Goal: Task Accomplishment & Management: Use online tool/utility

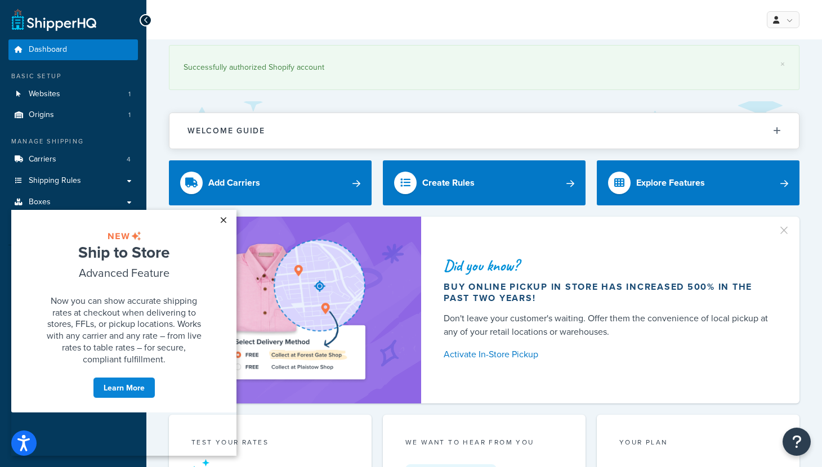
click at [226, 220] on link "×" at bounding box center [223, 220] width 20 height 20
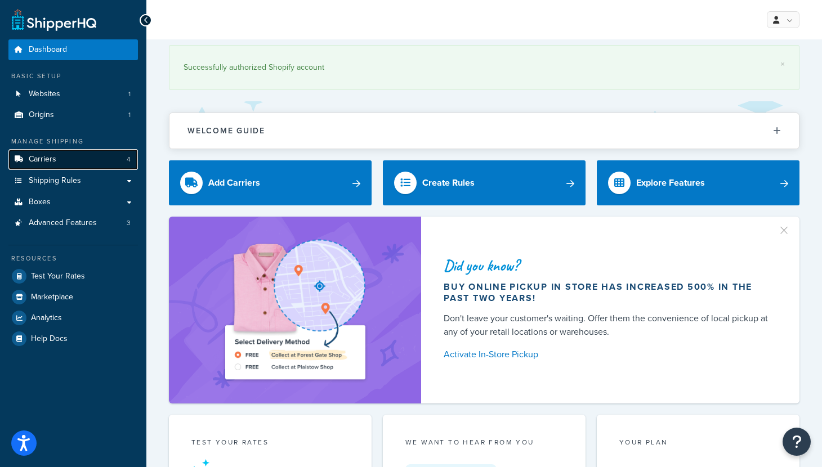
click at [72, 162] on link "Carriers 4" at bounding box center [73, 159] width 130 height 21
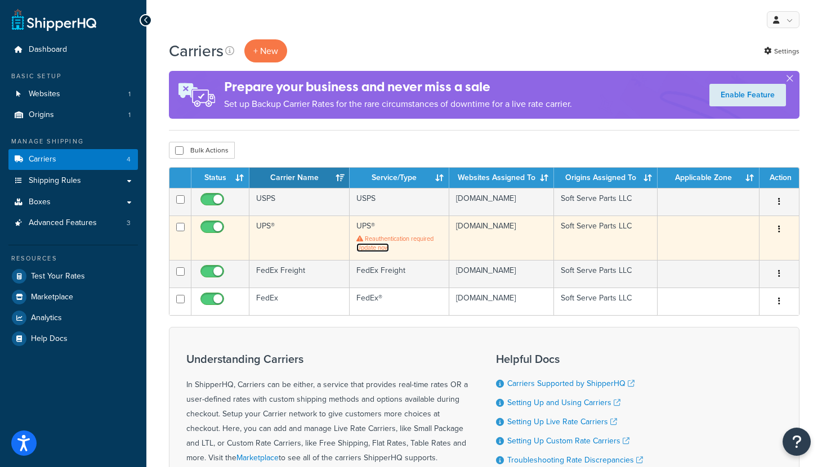
click at [383, 252] on link "Update now" at bounding box center [373, 247] width 33 height 9
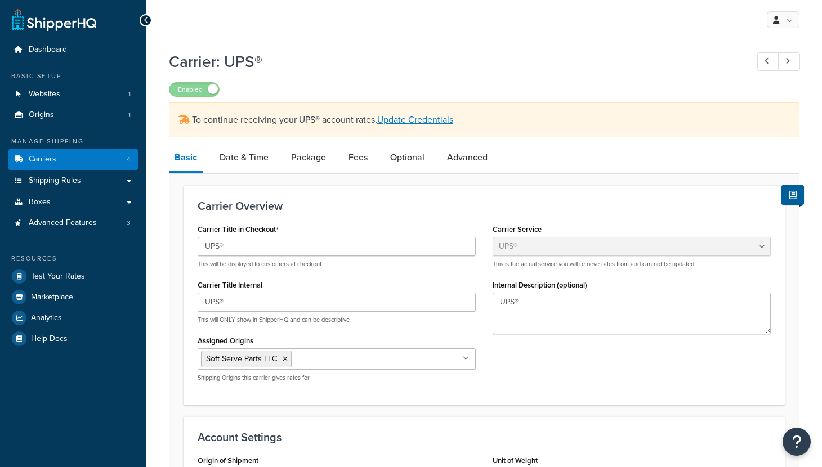
select select "ups"
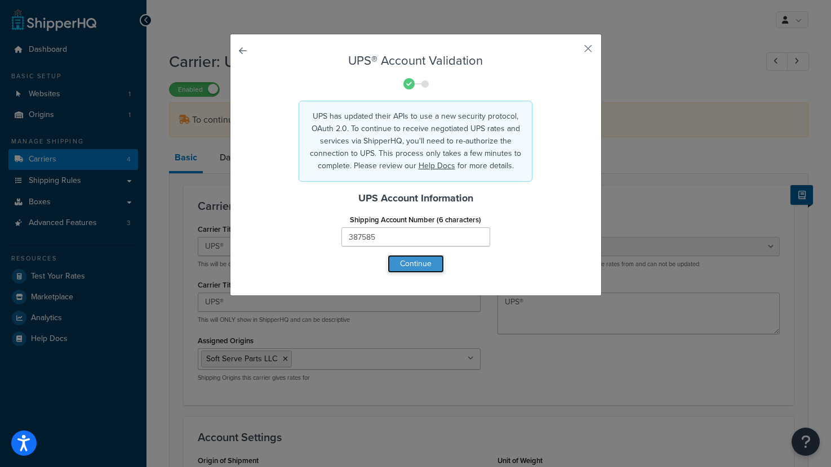
click at [400, 267] on button "Continue" at bounding box center [415, 264] width 56 height 18
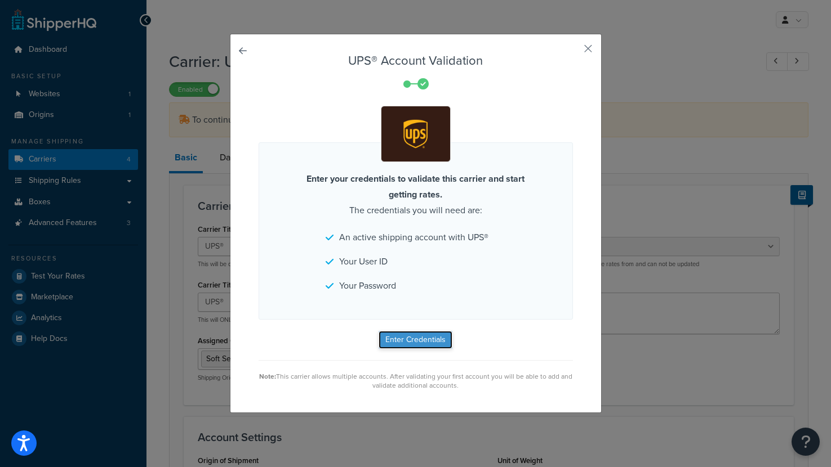
click at [412, 339] on button "Enter Credentials" at bounding box center [415, 340] width 74 height 18
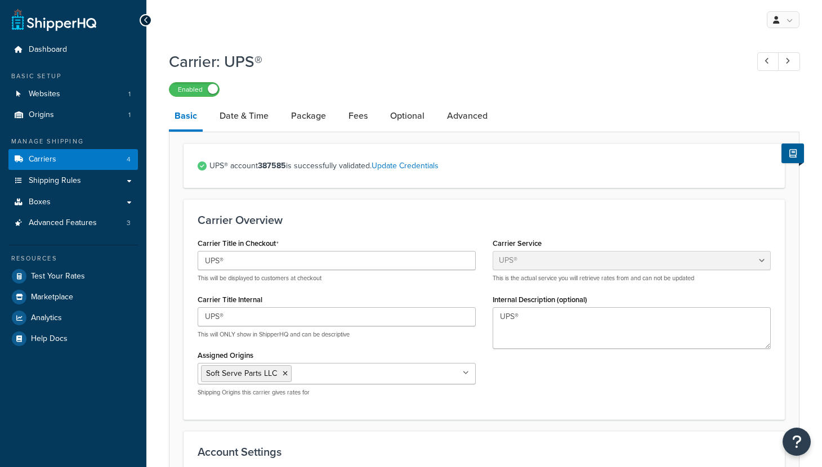
select select "ups"
click at [87, 160] on link "Carriers 4" at bounding box center [73, 159] width 130 height 21
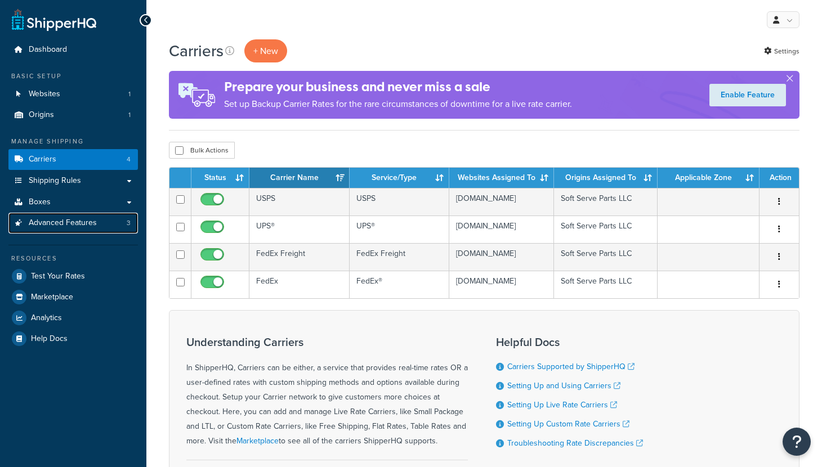
click at [90, 227] on span "Advanced Features" at bounding box center [63, 224] width 68 height 10
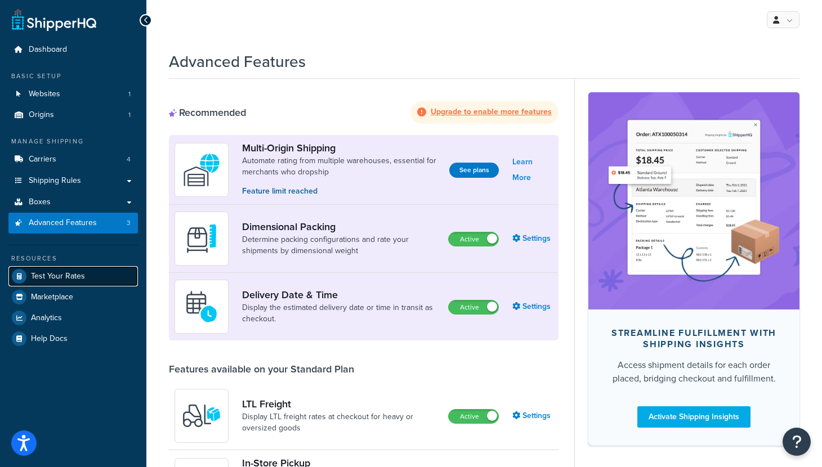
click at [81, 279] on span "Test Your Rates" at bounding box center [58, 277] width 54 height 10
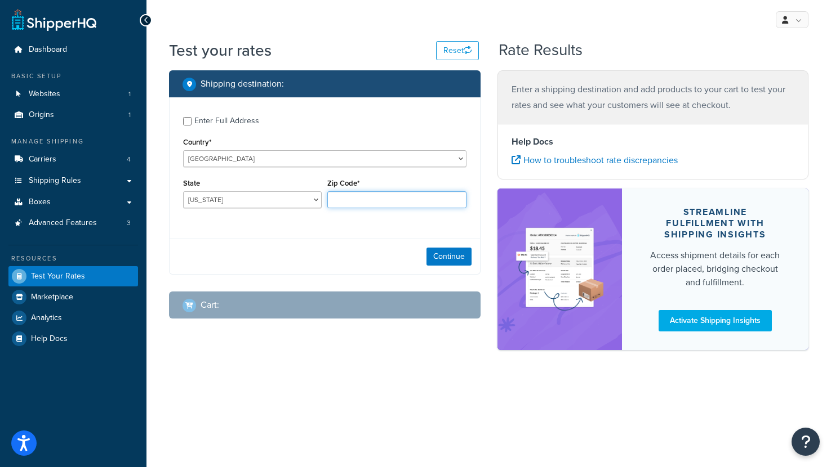
click at [351, 194] on input "Zip Code*" at bounding box center [396, 199] width 139 height 17
click at [301, 211] on div "State [US_STATE] [US_STATE] [US_STATE] [US_STATE] [US_STATE] Armed Forces Ameri…" at bounding box center [252, 196] width 144 height 41
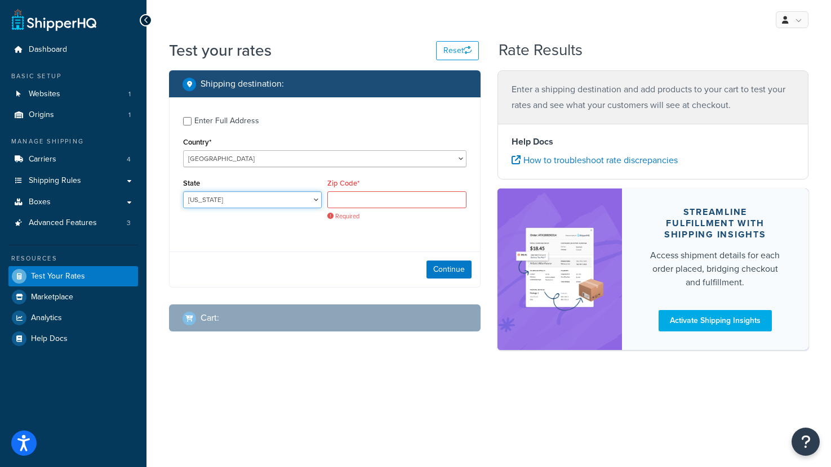
click at [310, 195] on select "[US_STATE] [US_STATE] [US_STATE] [US_STATE] [US_STATE] Armed Forces Americas Ar…" at bounding box center [252, 199] width 139 height 17
select select "MI"
click at [183, 192] on select "[US_STATE] [US_STATE] [US_STATE] [US_STATE] [US_STATE] Armed Forces Americas Ar…" at bounding box center [252, 199] width 139 height 17
click at [369, 201] on input "Zip Code*" at bounding box center [396, 199] width 139 height 17
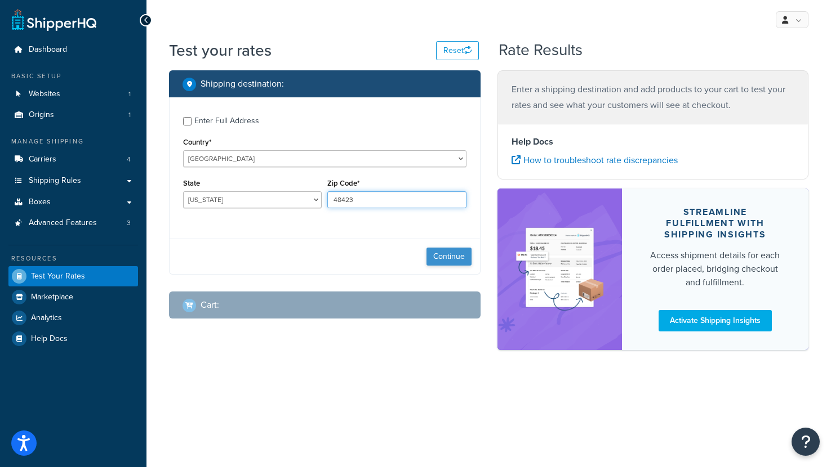
type input "48423"
click at [445, 258] on button "Continue" at bounding box center [448, 257] width 45 height 18
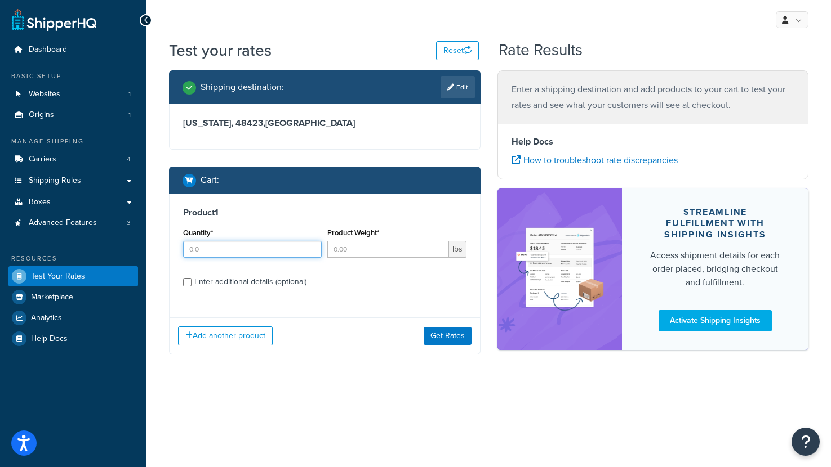
click at [300, 248] on input "Quantity*" at bounding box center [252, 249] width 139 height 17
click at [310, 244] on input "Quantity*" at bounding box center [252, 249] width 139 height 17
click at [311, 246] on input "1" at bounding box center [252, 249] width 139 height 17
click at [311, 246] on input "2" at bounding box center [252, 249] width 139 height 17
click at [311, 246] on input "3" at bounding box center [252, 249] width 139 height 17
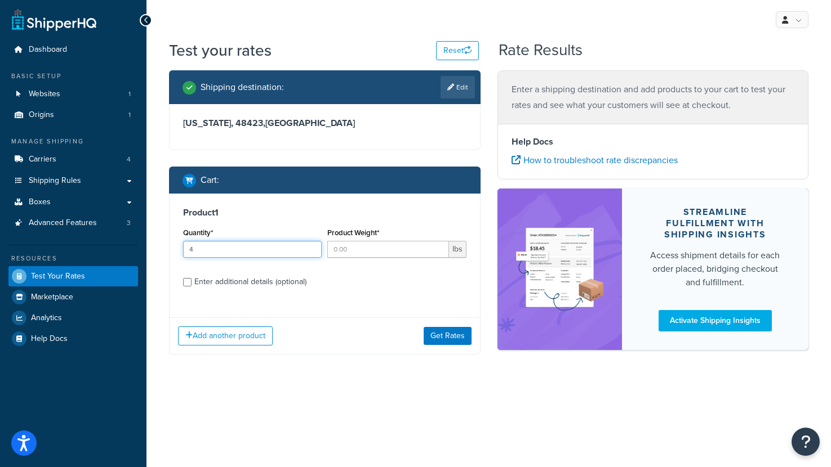
type input "4"
click at [311, 246] on input "4" at bounding box center [252, 249] width 139 height 17
click at [413, 252] on input "Product Weight*" at bounding box center [387, 249] width 121 height 17
type input ".25"
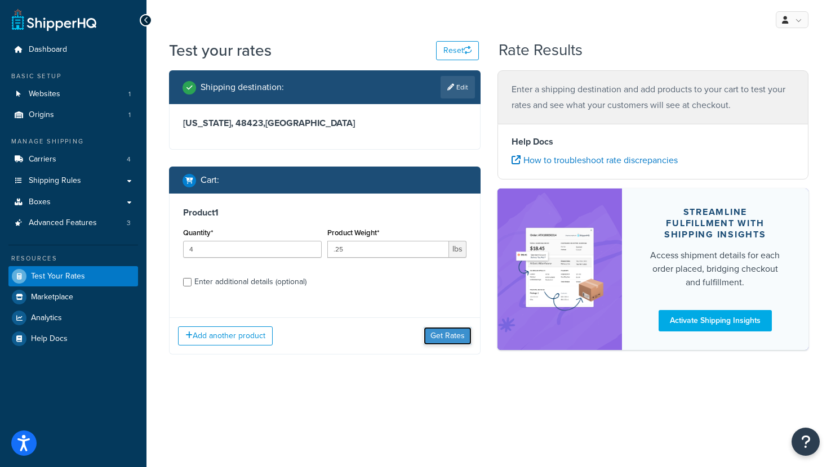
click at [432, 336] on button "Get Rates" at bounding box center [448, 336] width 48 height 18
